Goal: Information Seeking & Learning: Learn about a topic

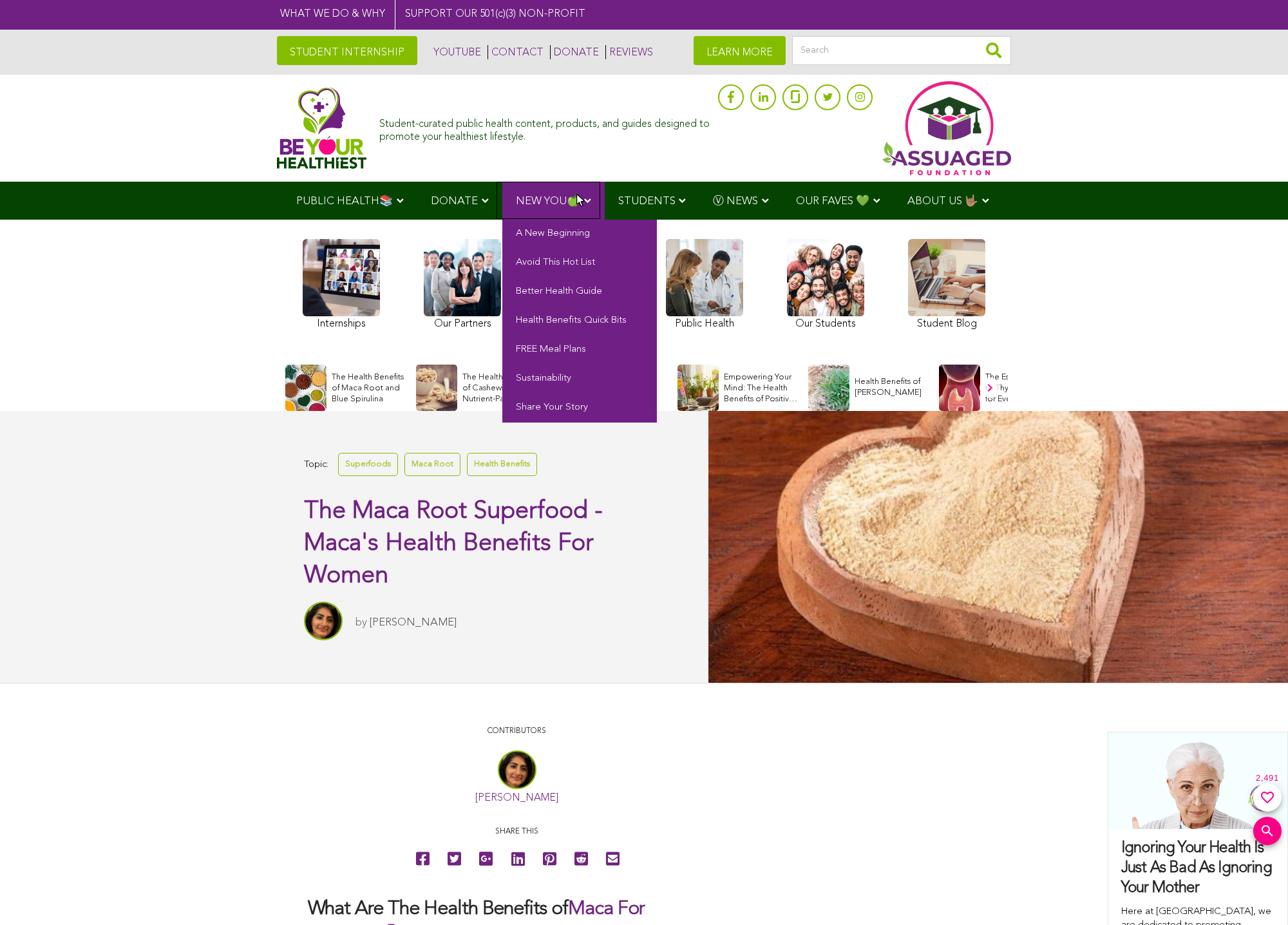
click at [577, 196] on link "NEW YOU🍏" at bounding box center [553, 200] width 102 height 38
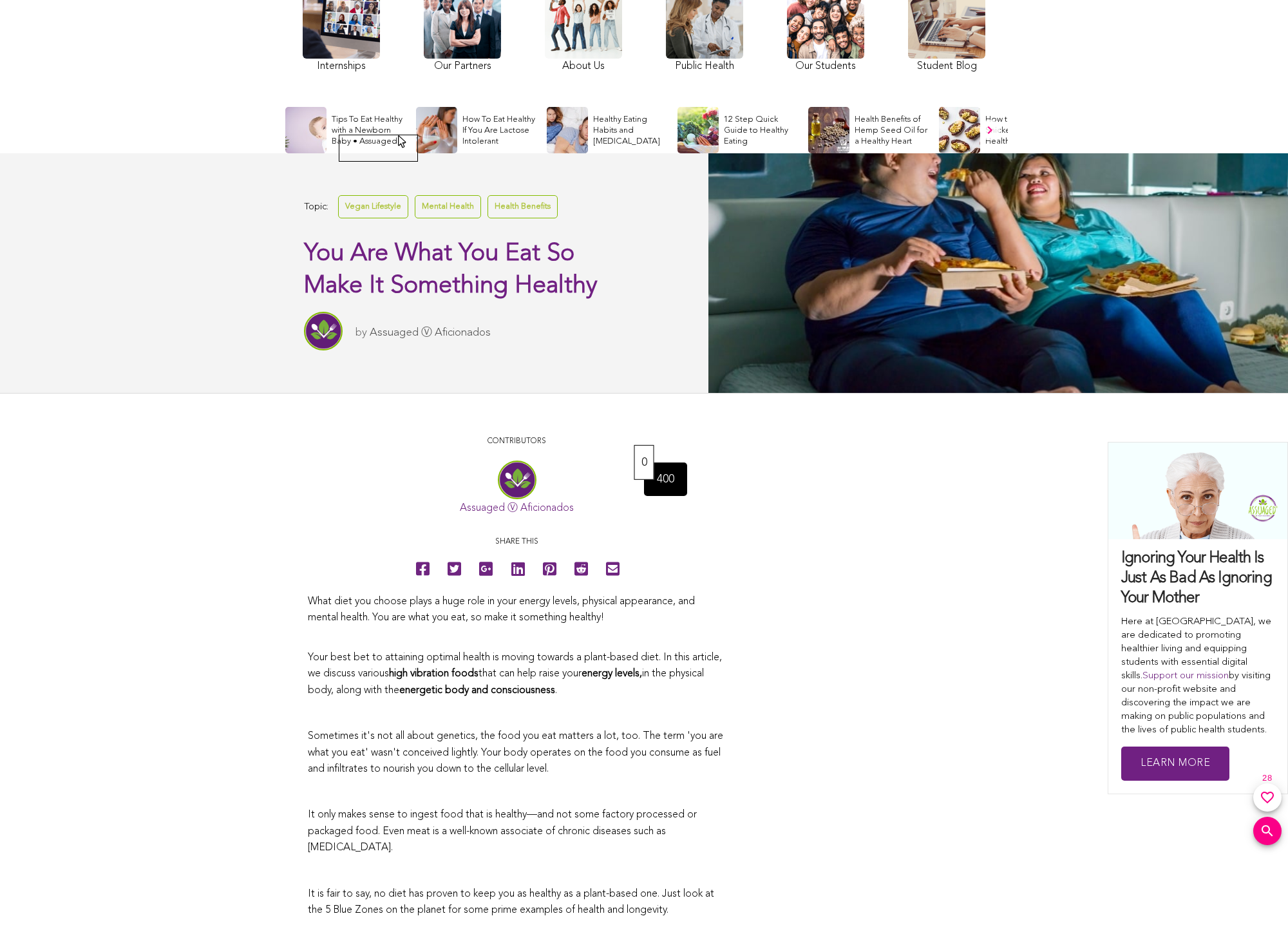
click at [399, 136] on div "Tips To Eat Healthy with a Newborn Baby • Assuaged Foundation" at bounding box center [348, 130] width 125 height 47
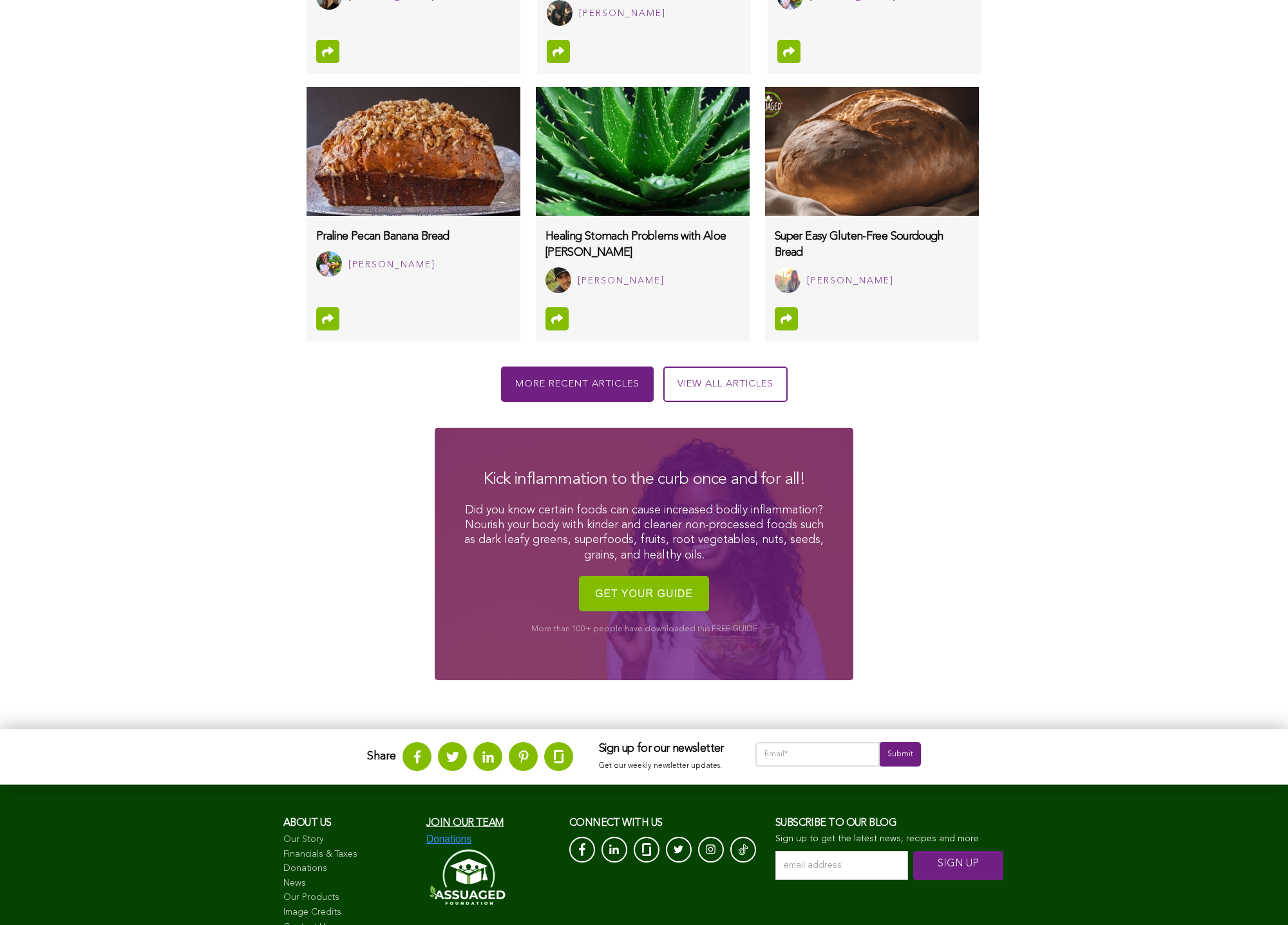
scroll to position [1538, 0]
